Goal: Task Accomplishment & Management: Manage account settings

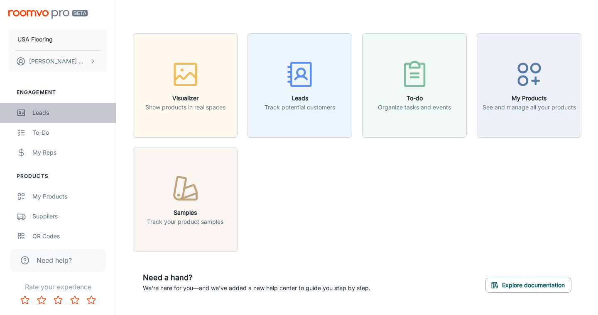
click at [51, 115] on div "Leads" at bounding box center [69, 112] width 75 height 9
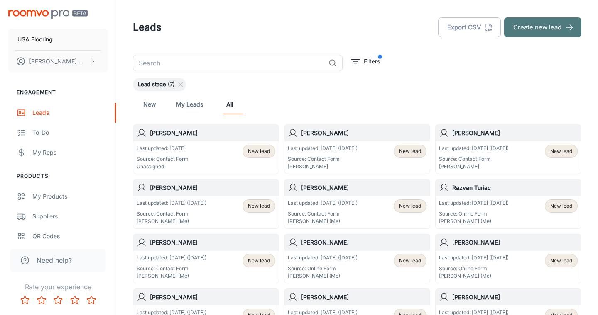
click at [547, 33] on button "Create new lead" at bounding box center [542, 27] width 77 height 20
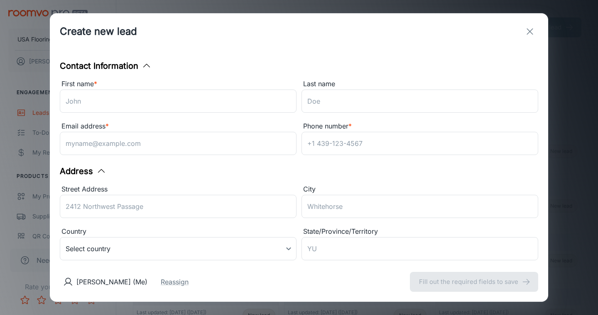
click at [207, 113] on div "First name * ​" at bounding box center [178, 97] width 237 height 37
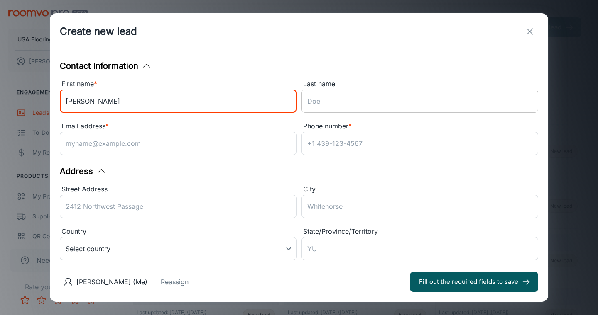
type input "[PERSON_NAME]"
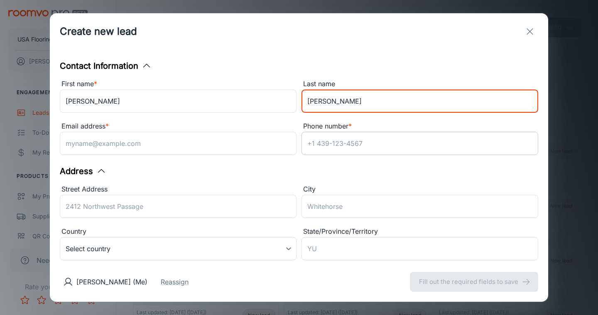
type input "[PERSON_NAME]"
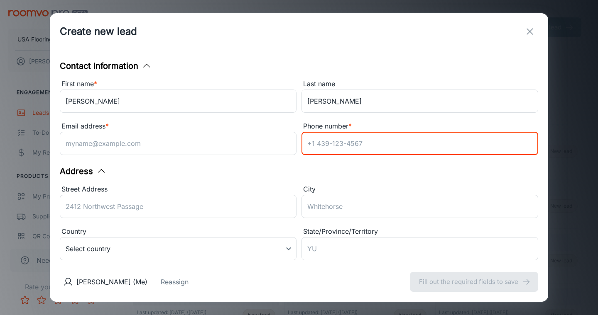
paste input "2526407677"
type input "2526407677"
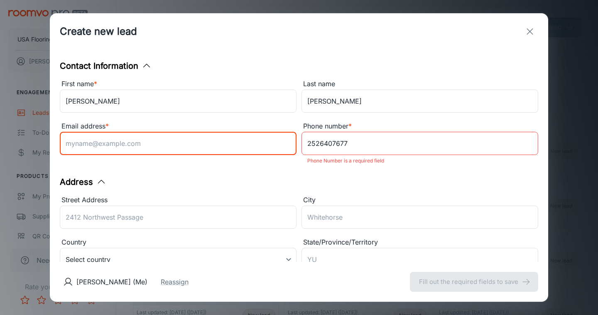
paste input "[EMAIL_ADDRESS][DOMAIN_NAME]"
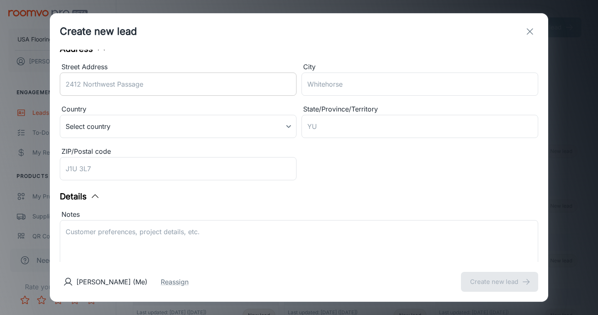
scroll to position [183, 0]
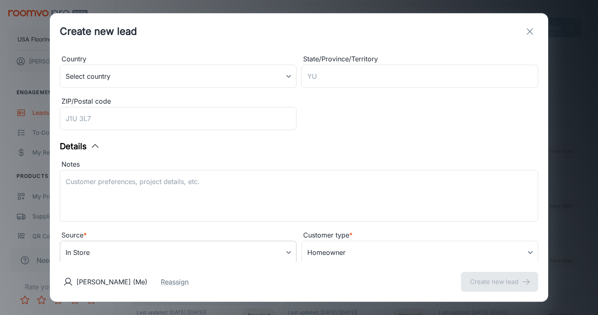
type input "[EMAIL_ADDRESS][DOMAIN_NAME]"
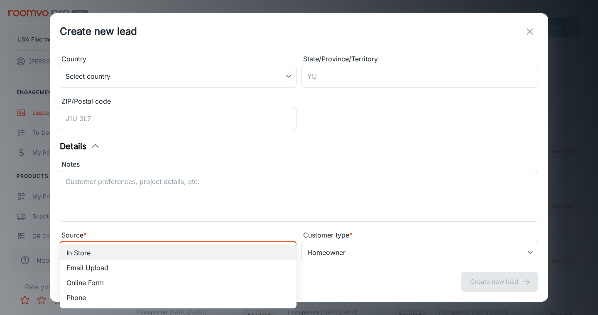
click at [152, 253] on body "USA Flooring [PERSON_NAME] Engagement Leads To-do My Reps Products My Products …" at bounding box center [299, 157] width 598 height 315
click at [138, 284] on li "Online Form" at bounding box center [178, 283] width 237 height 15
type input "online_form"
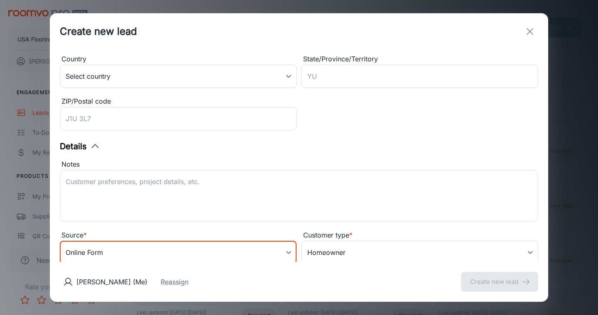
scroll to position [186, 0]
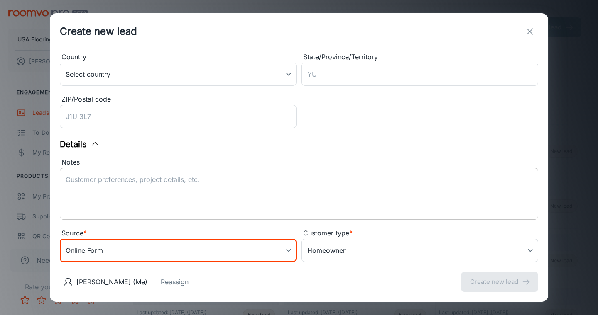
click at [201, 174] on div "x ​" at bounding box center [299, 194] width 478 height 52
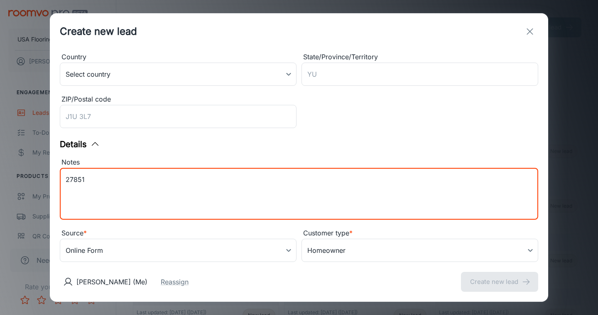
type textarea "27851"
click at [405, 288] on div "[PERSON_NAME] (Me) Reassign Create new lead" at bounding box center [299, 282] width 498 height 40
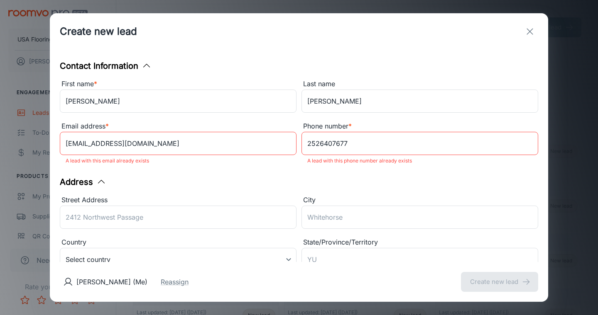
scroll to position [0, 0]
click at [532, 31] on icon "exit" at bounding box center [530, 32] width 10 height 10
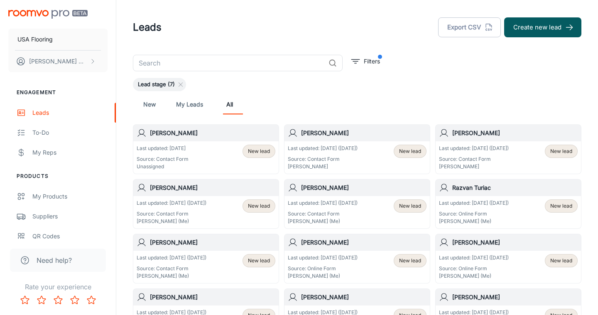
click at [239, 70] on input "text" at bounding box center [229, 63] width 192 height 17
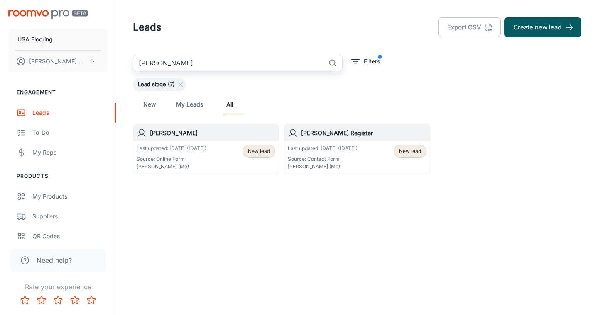
drag, startPoint x: 239, startPoint y: 70, endPoint x: 245, endPoint y: 67, distance: 6.5
click at [245, 67] on input "[PERSON_NAME]" at bounding box center [229, 63] width 192 height 17
paste input "[EMAIL_ADDRESS][DOMAIN_NAME]"
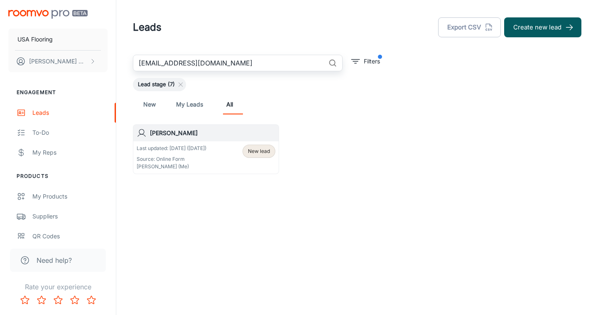
type input "[EMAIL_ADDRESS][DOMAIN_NAME]"
click at [220, 146] on div "Last updated: [DATE] ([DATE]) Source: Online Form [PERSON_NAME] (Me) New lead" at bounding box center [206, 158] width 139 height 26
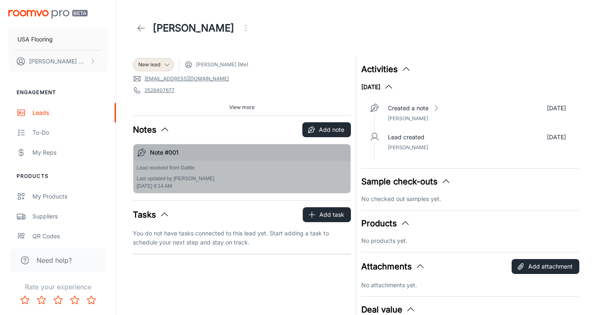
click at [239, 164] on div "Lead received from Daltile. Last updated by [PERSON_NAME] [DATE] 9:14 AM" at bounding box center [241, 177] width 217 height 32
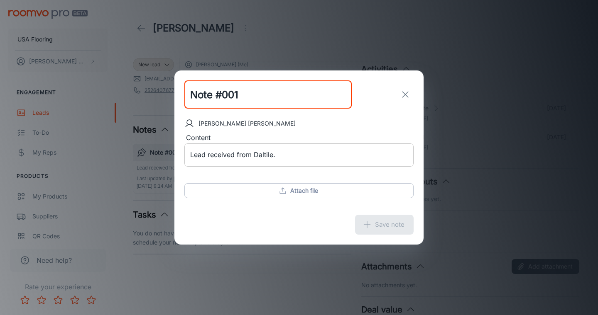
click at [286, 155] on textarea "Lead received from Daltile." at bounding box center [298, 155] width 217 height 10
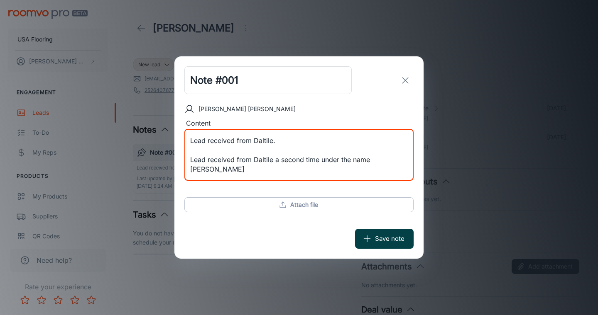
type textarea "Lead received from Daltile. Lead received from Daltile a second time under the …"
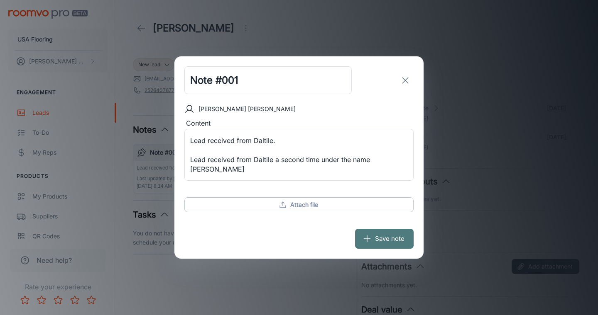
click at [379, 232] on button "Save note" at bounding box center [384, 239] width 59 height 20
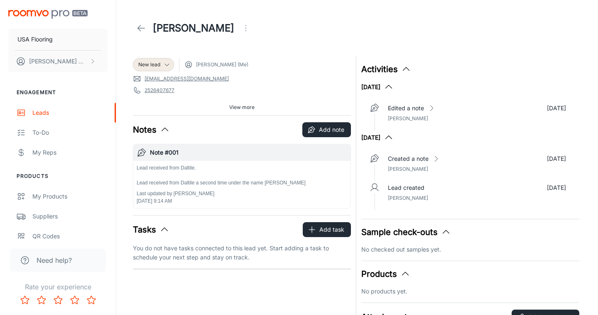
click at [137, 29] on icon at bounding box center [141, 28] width 10 height 10
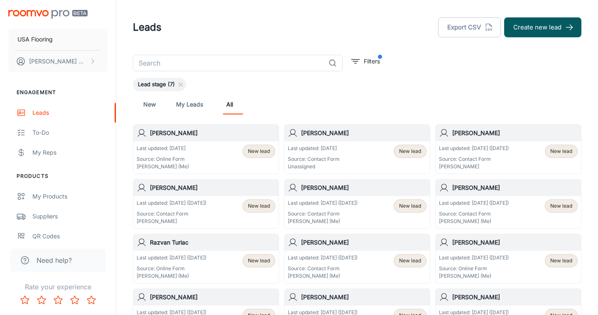
click at [352, 161] on div "Last updated: [DATE] Source: Contact Form Unassigned New lead" at bounding box center [357, 158] width 139 height 26
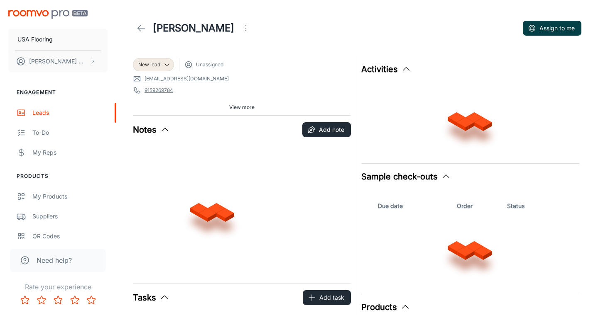
click at [557, 26] on button "Assign to me" at bounding box center [552, 28] width 59 height 15
